Goal: Information Seeking & Learning: Learn about a topic

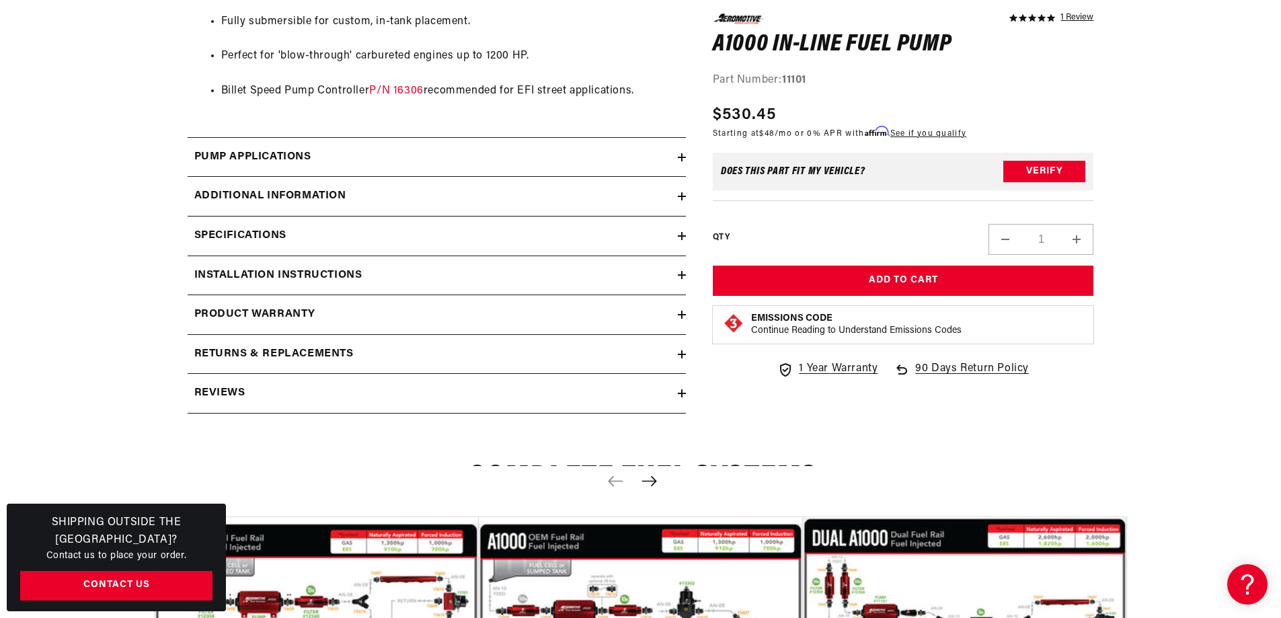
scroll to position [1270, 0]
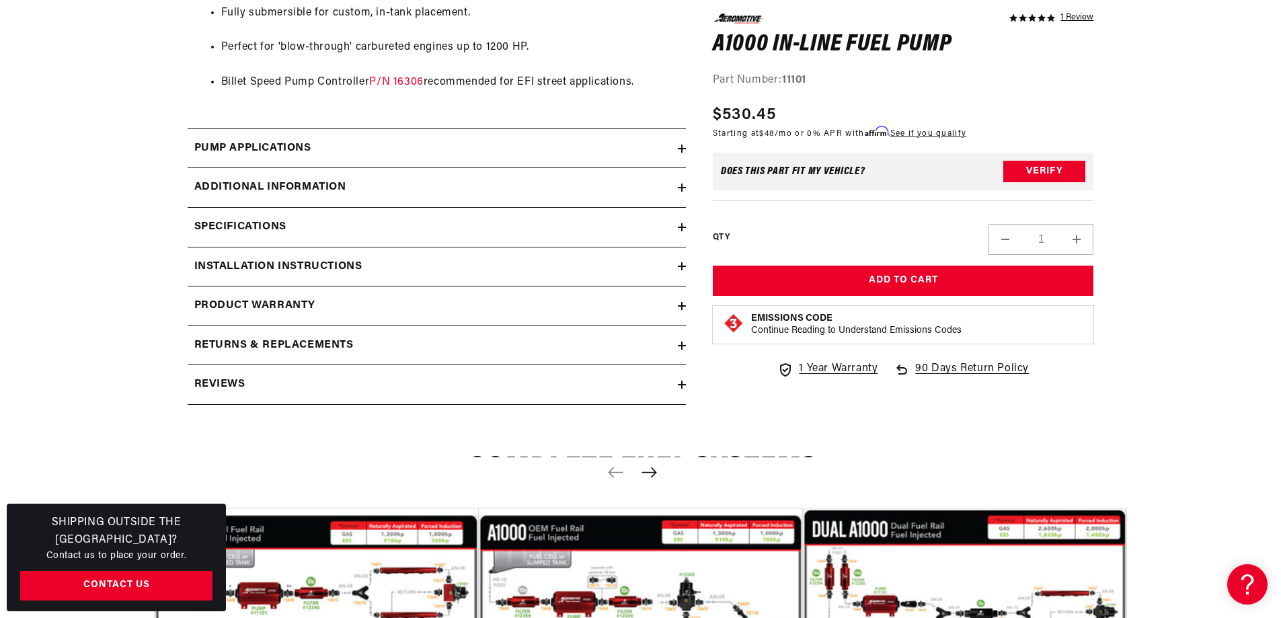
click at [680, 147] on icon at bounding box center [682, 149] width 8 height 8
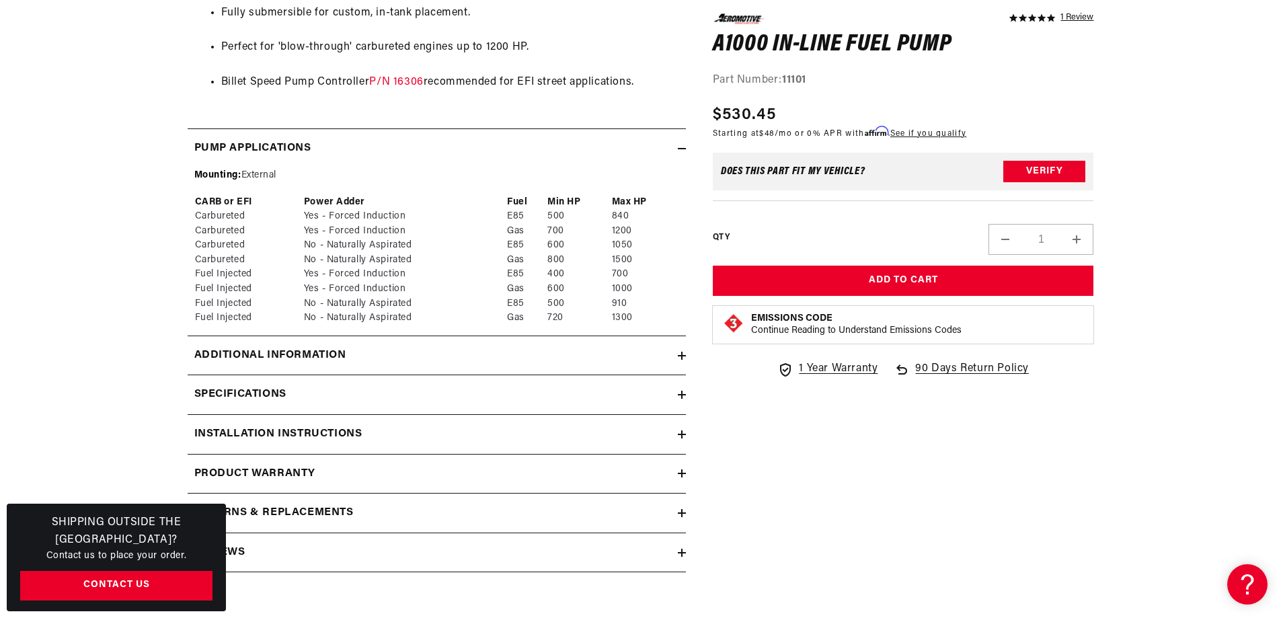
click at [680, 146] on icon at bounding box center [682, 149] width 8 height 8
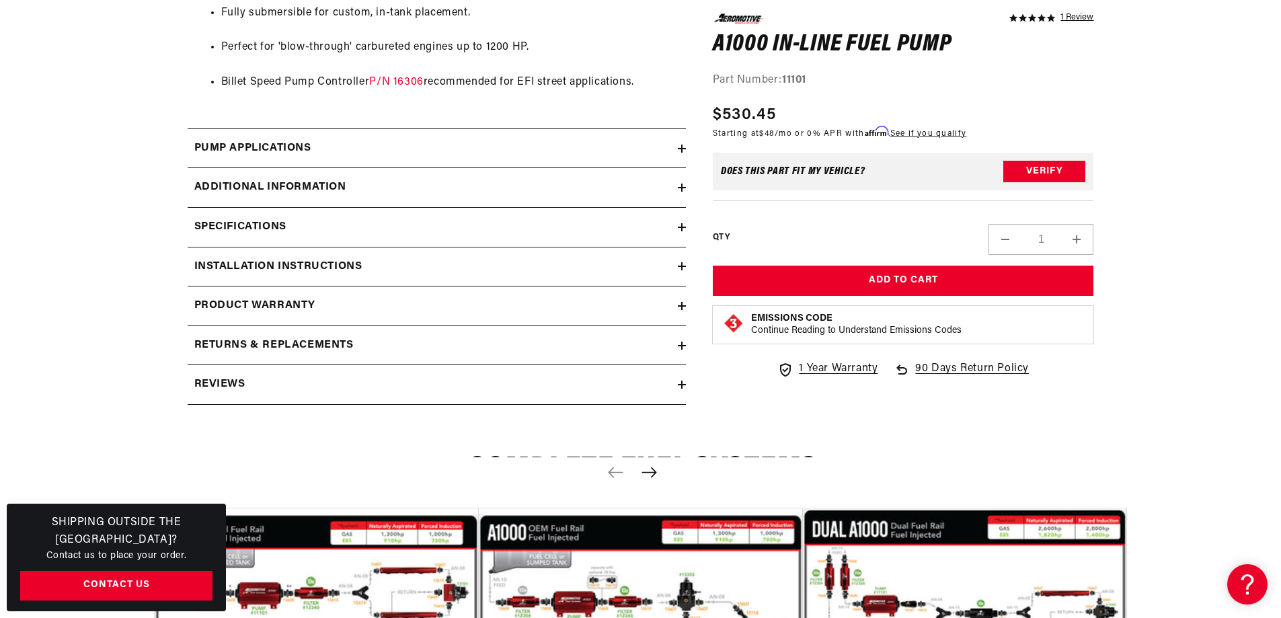
click at [683, 187] on icon at bounding box center [682, 188] width 8 height 8
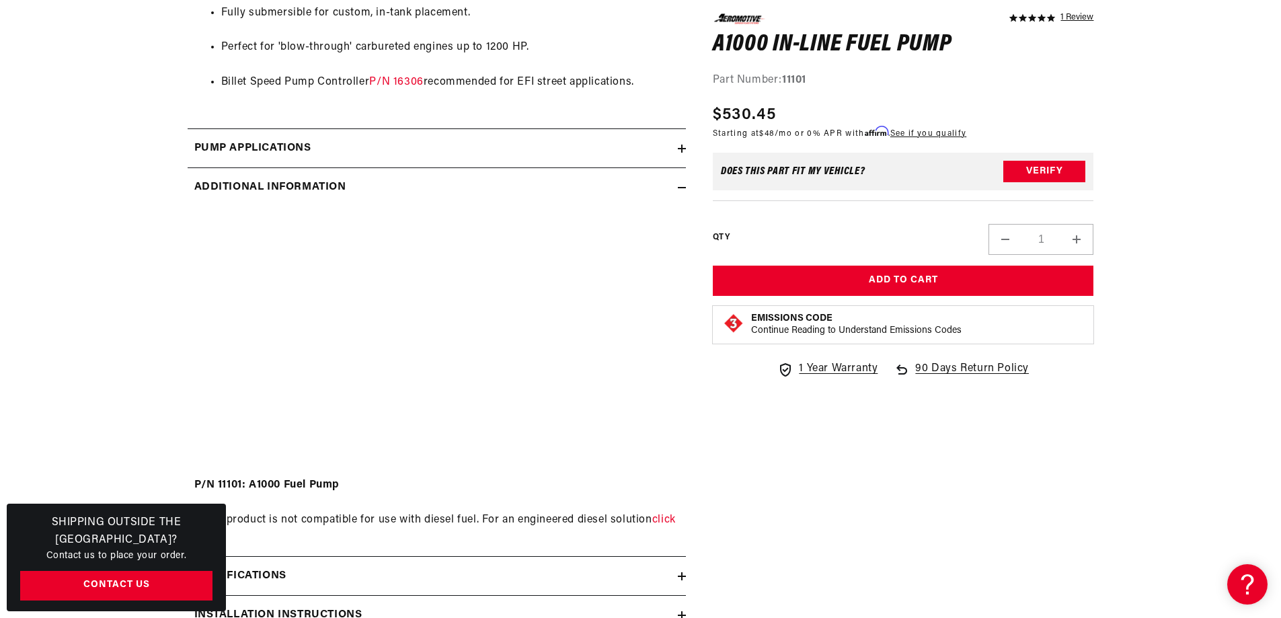
click at [683, 187] on icon at bounding box center [682, 188] width 8 height 8
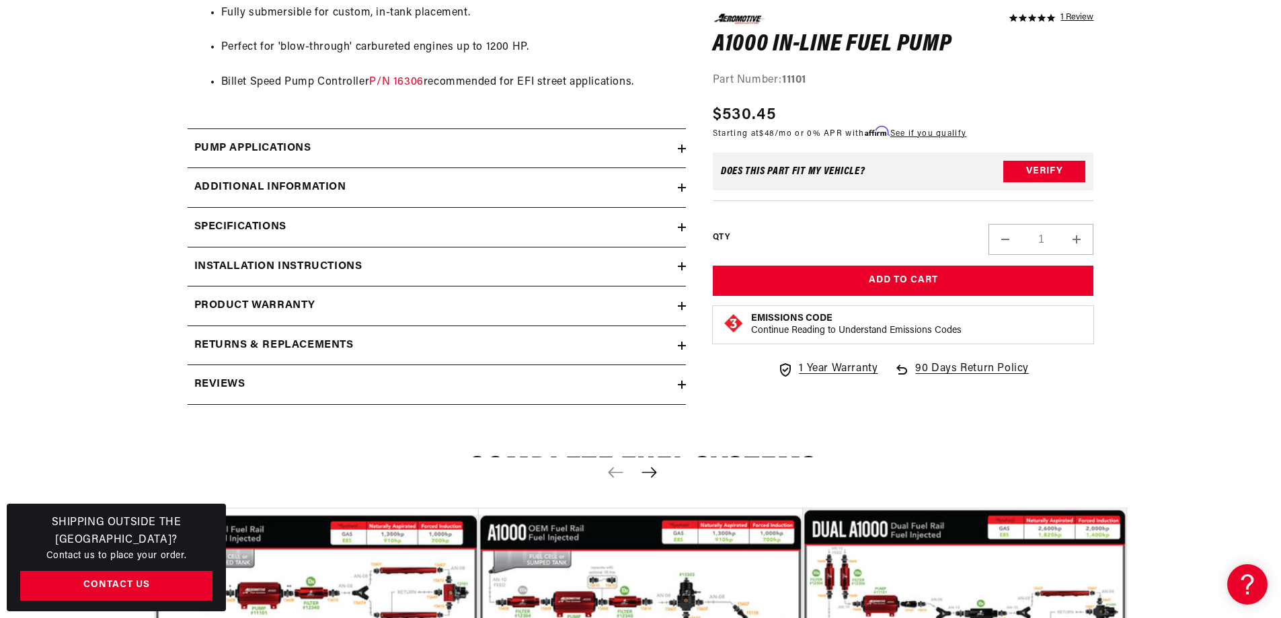
click at [682, 229] on icon at bounding box center [682, 227] width 8 height 8
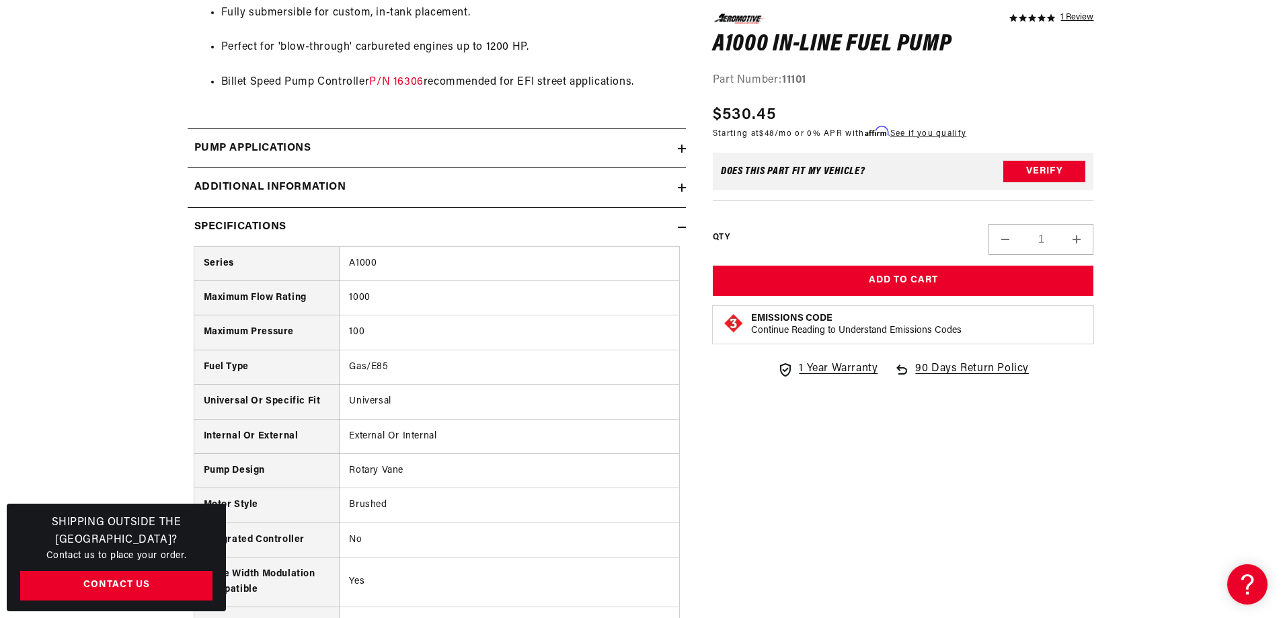
click at [682, 229] on icon at bounding box center [682, 227] width 8 height 8
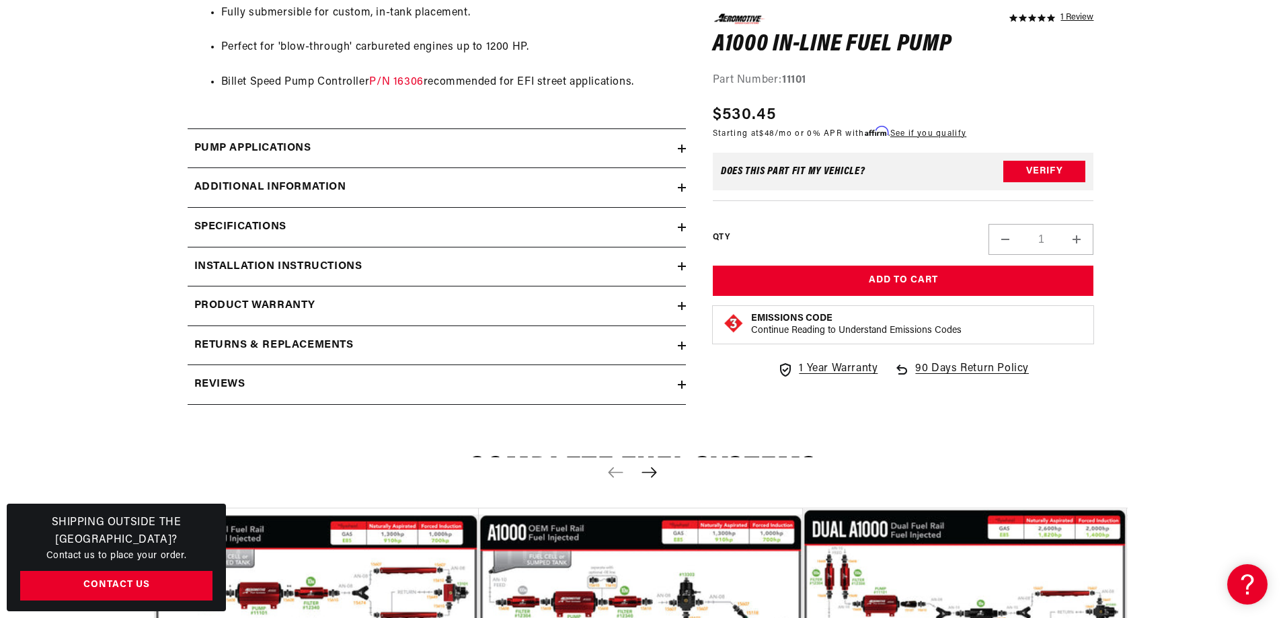
click at [682, 266] on icon at bounding box center [682, 266] width 0 height 8
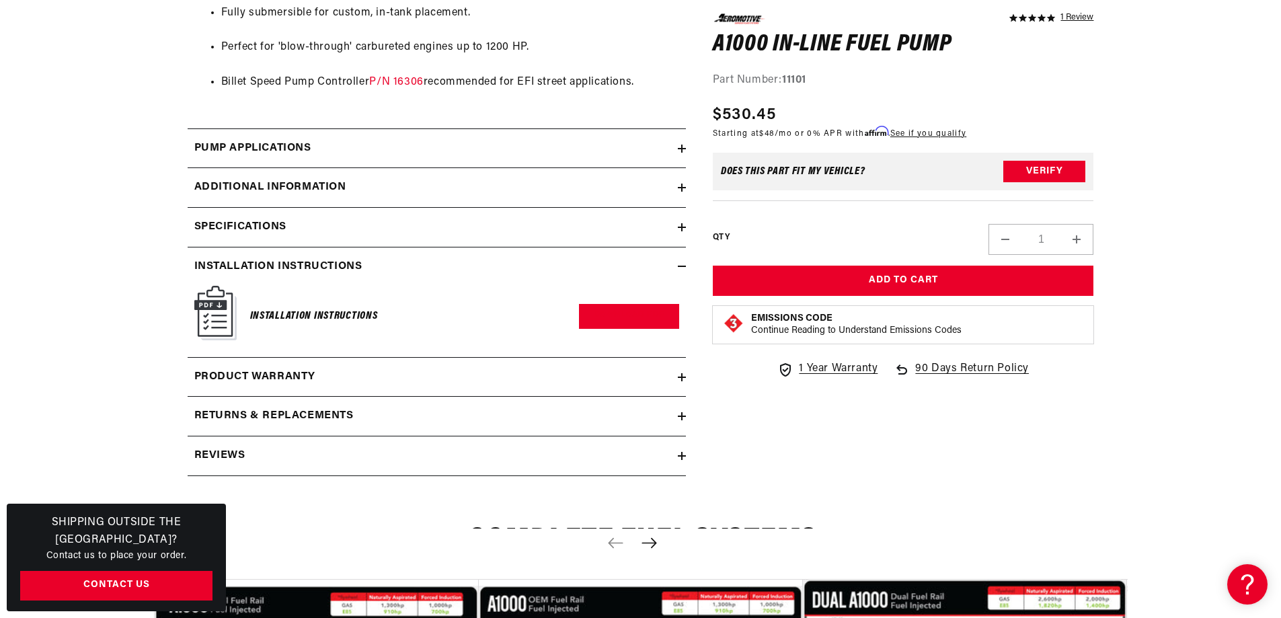
click at [682, 266] on icon at bounding box center [682, 266] width 8 height 8
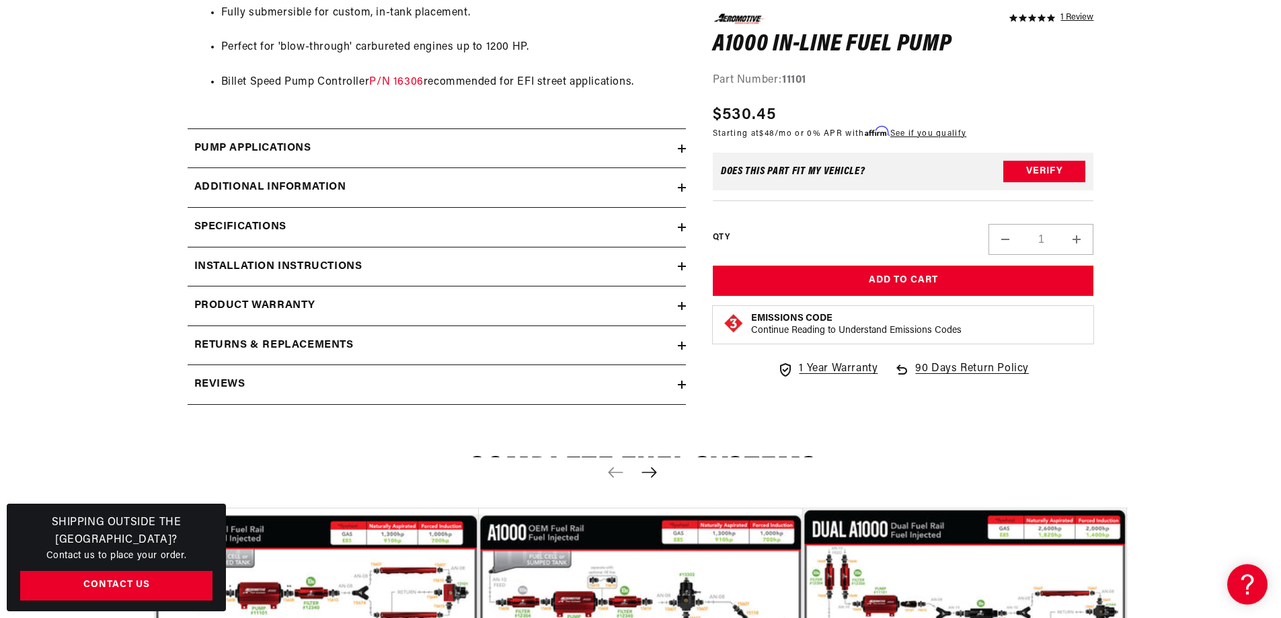
click at [680, 306] on icon at bounding box center [682, 306] width 8 height 0
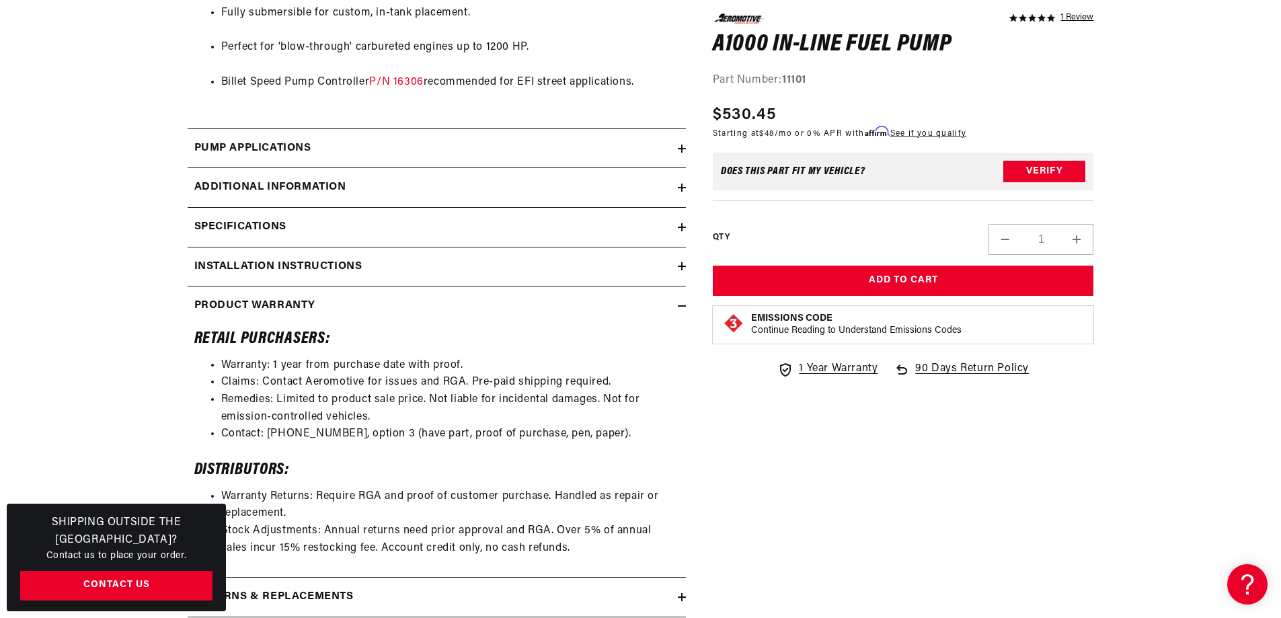
click at [680, 306] on icon at bounding box center [682, 306] width 8 height 0
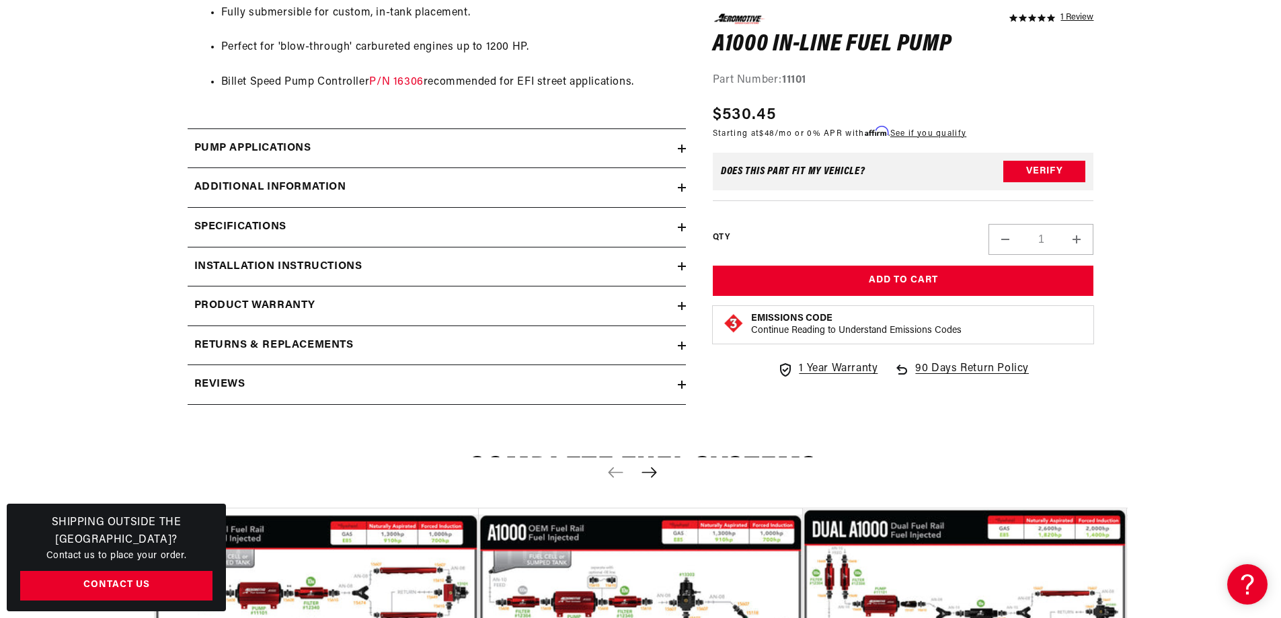
click at [680, 344] on icon at bounding box center [682, 345] width 8 height 8
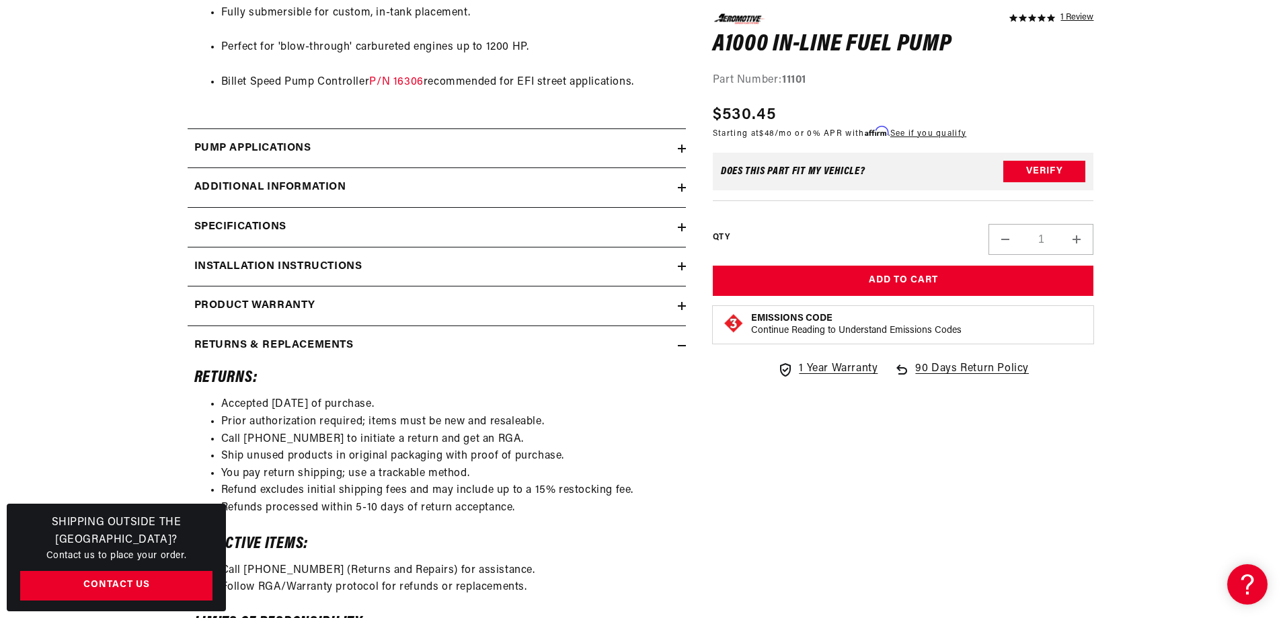
click at [680, 344] on icon at bounding box center [682, 345] width 8 height 8
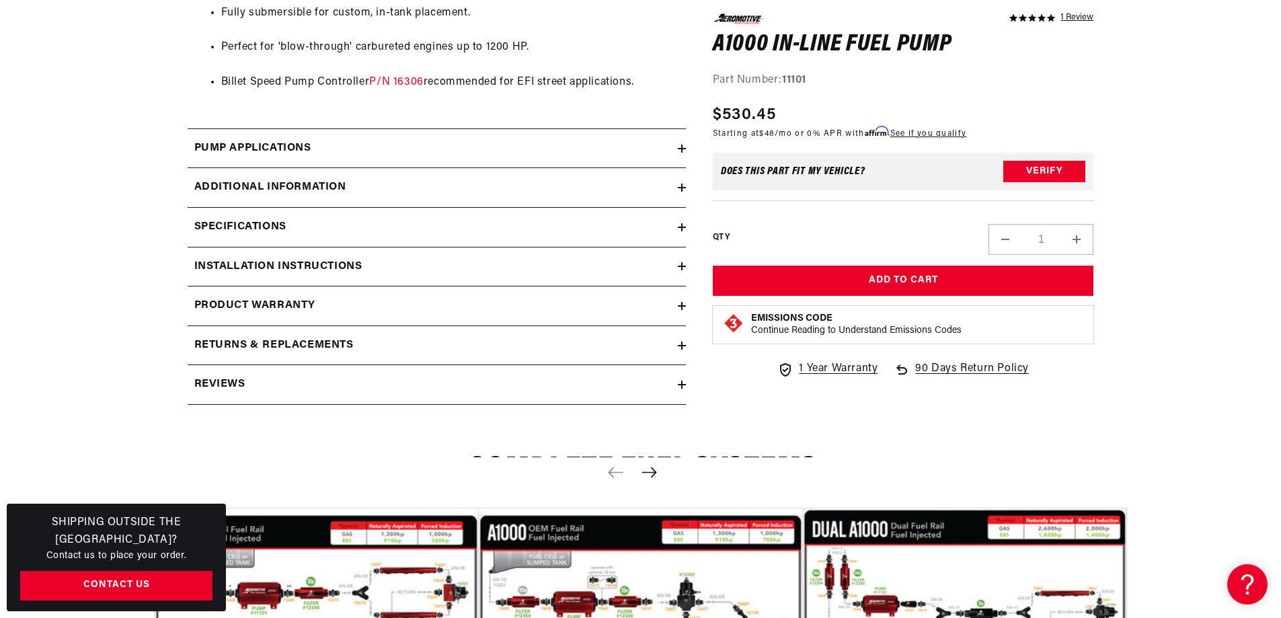
click at [682, 385] on icon at bounding box center [682, 385] width 8 height 0
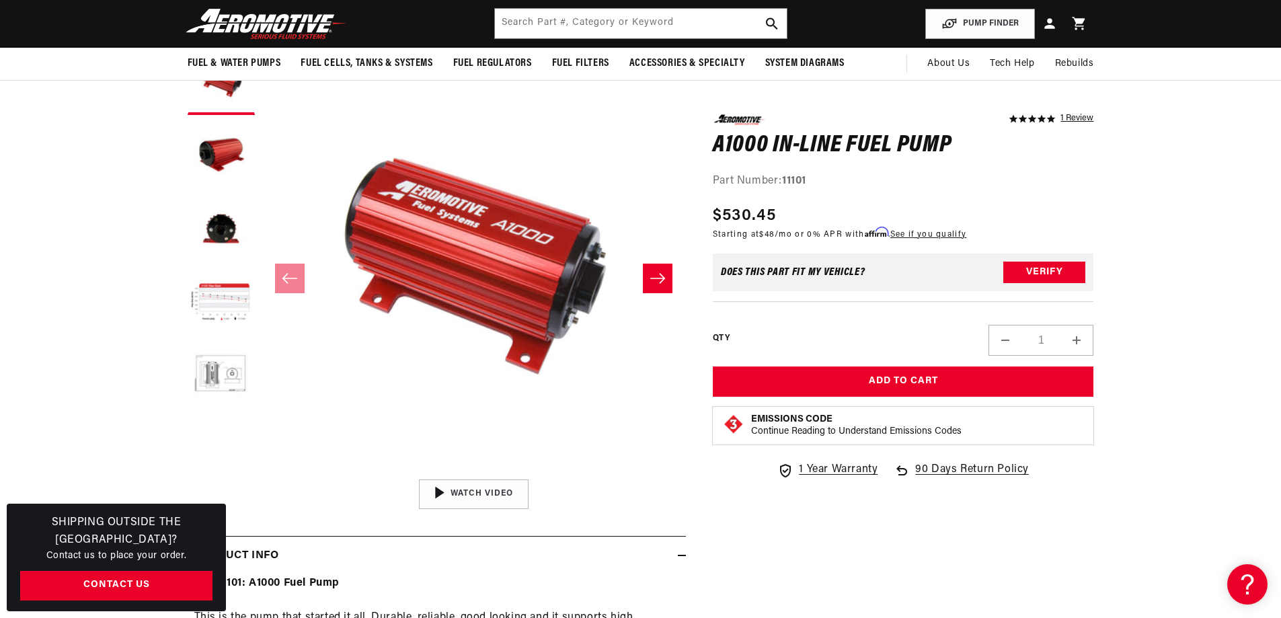
scroll to position [60, 0]
